Goal: Task Accomplishment & Management: Manage account settings

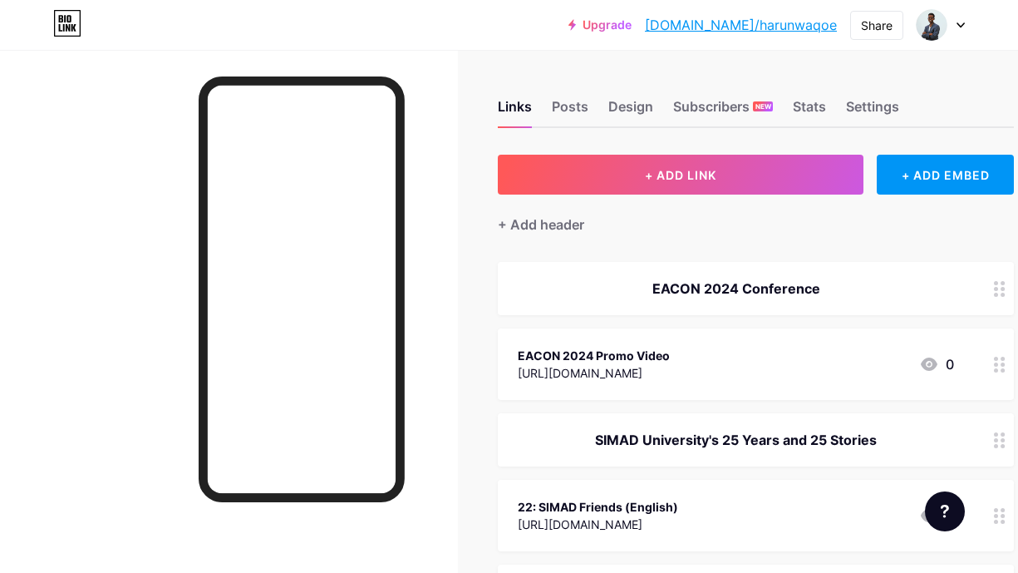
click at [957, 25] on icon at bounding box center [961, 25] width 8 height 6
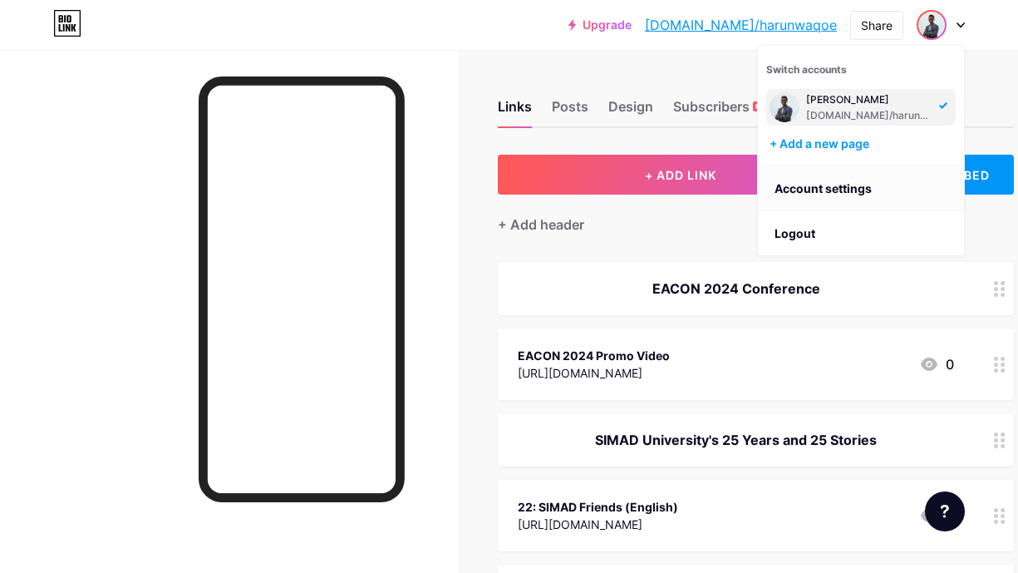
click at [805, 191] on link "Account settings" at bounding box center [861, 188] width 206 height 45
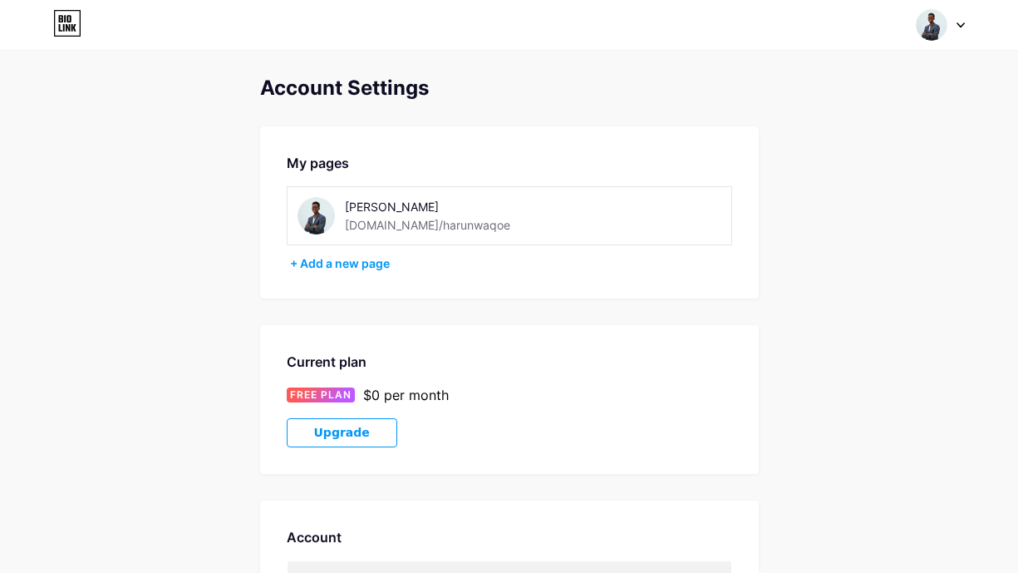
click at [426, 221] on div "[DOMAIN_NAME]/harunwaqoe" at bounding box center [427, 224] width 165 height 17
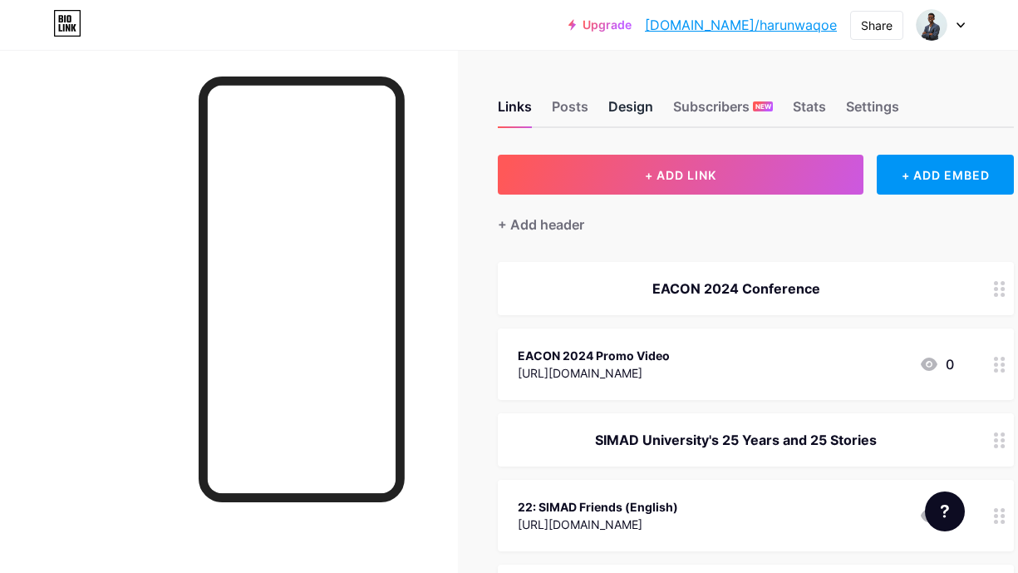
click at [643, 108] on div "Design" at bounding box center [630, 111] width 45 height 30
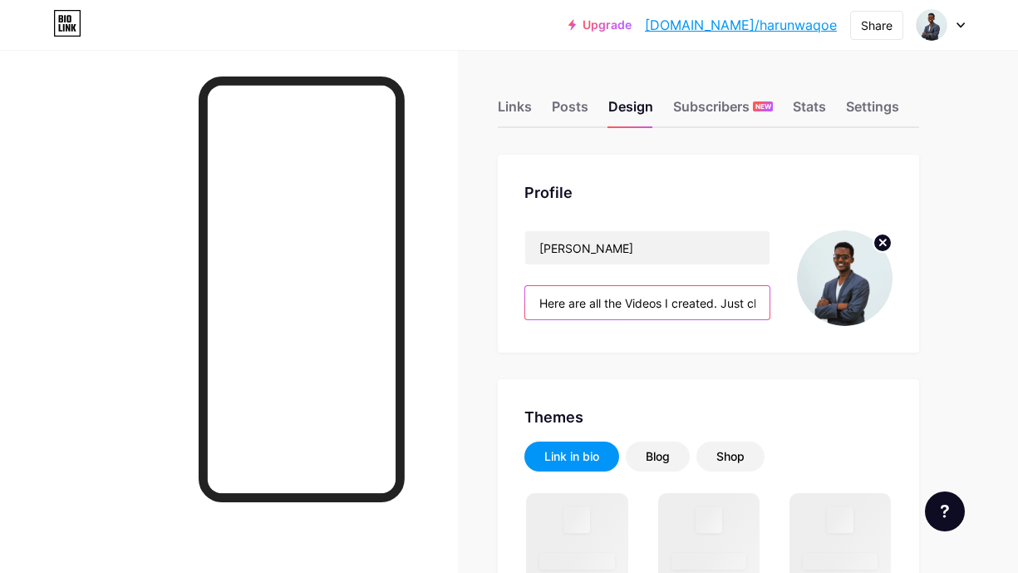
click at [662, 307] on input "Here are all the Videos I created. Just click on the title to watch the video" at bounding box center [647, 302] width 244 height 33
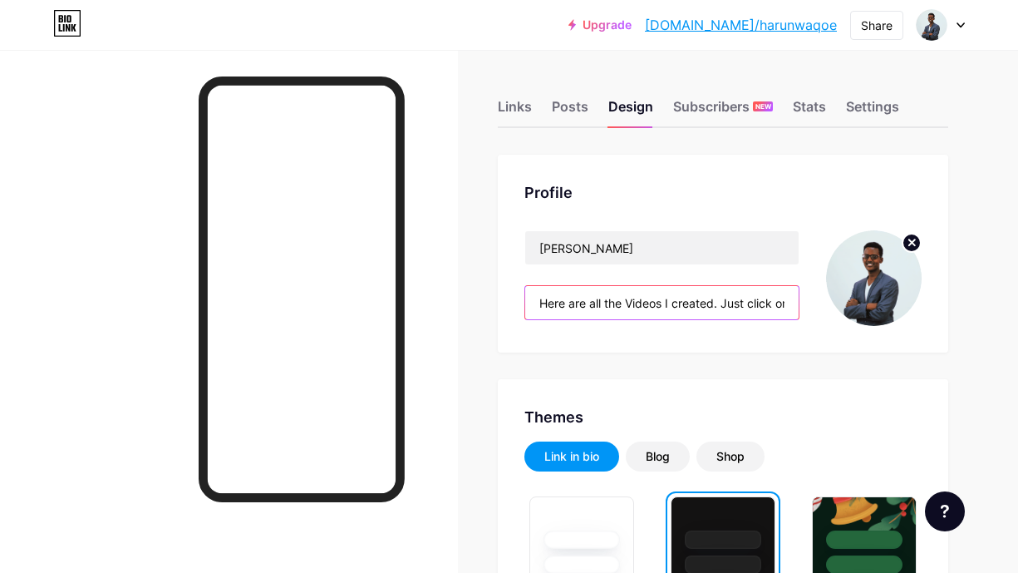
paste input "publishing Halumish, the first newsletter about Somali tech on the internet, wr…"
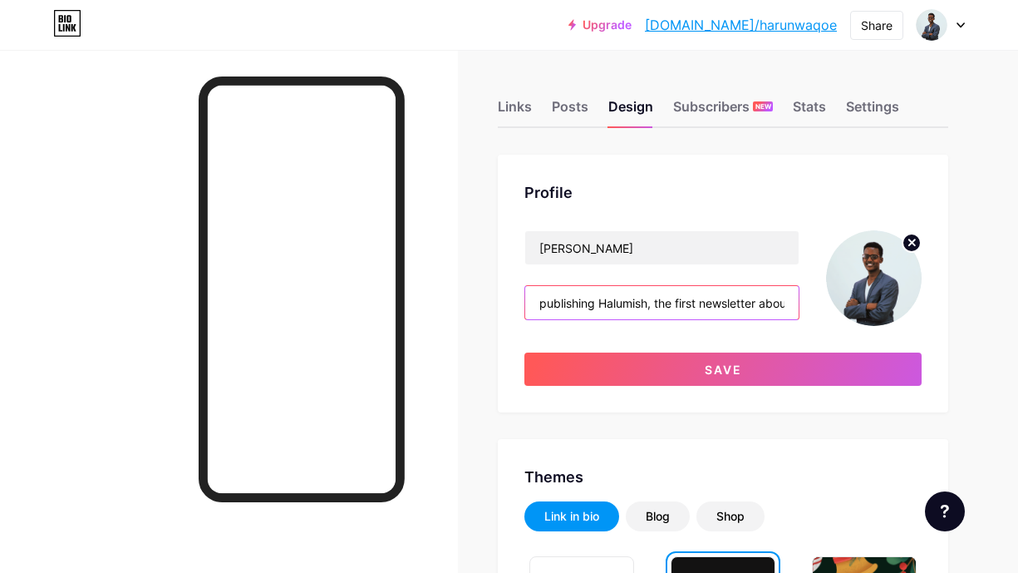
scroll to position [0, 352]
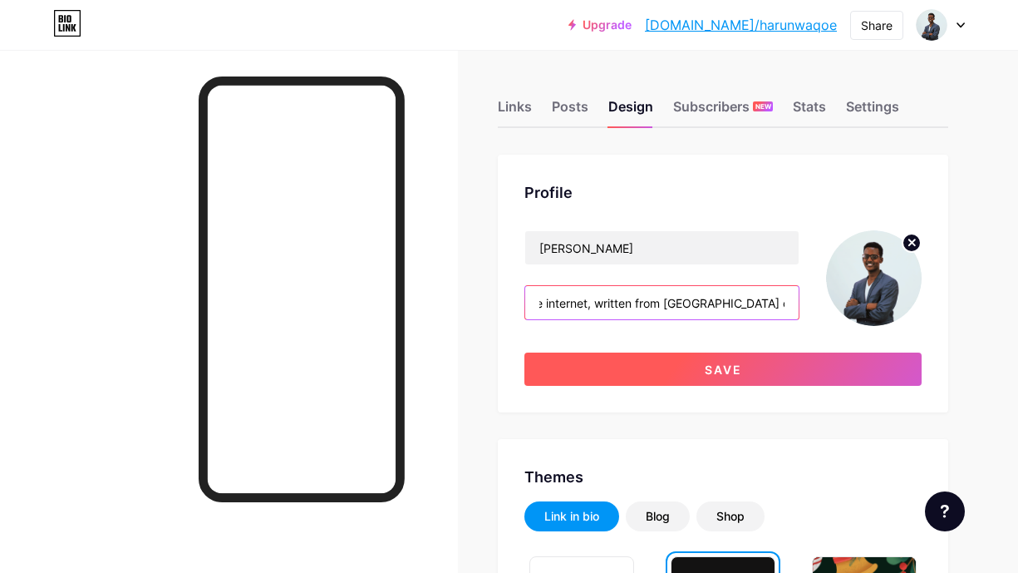
type input "publishing Halumish, the first newsletter about Somali tech on the internet, wr…"
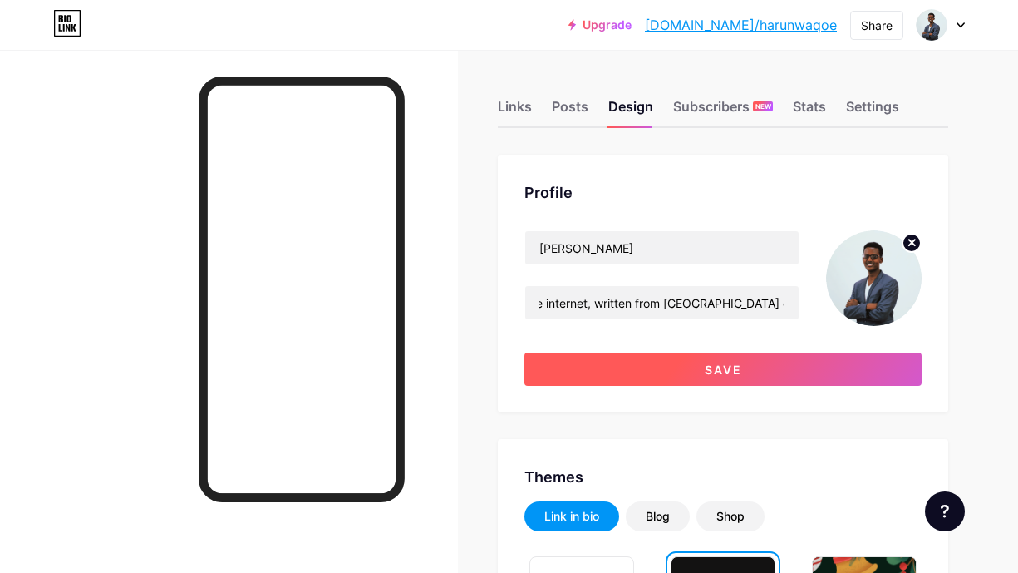
scroll to position [0, 0]
click at [690, 370] on button "Save" at bounding box center [722, 368] width 397 height 33
